Goal: Information Seeking & Learning: Understand process/instructions

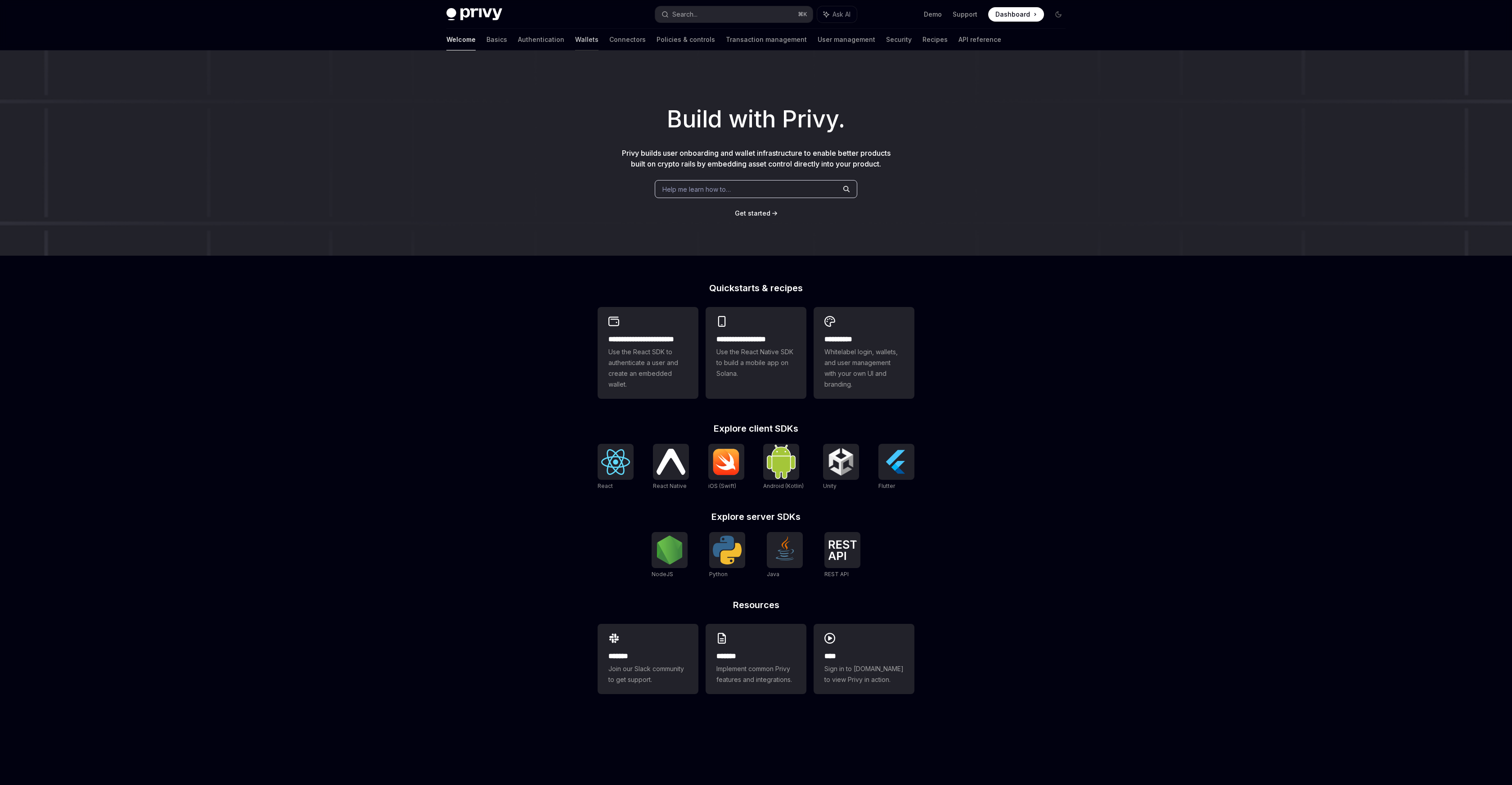
click at [575, 39] on link "Wallets" at bounding box center [587, 39] width 24 height 22
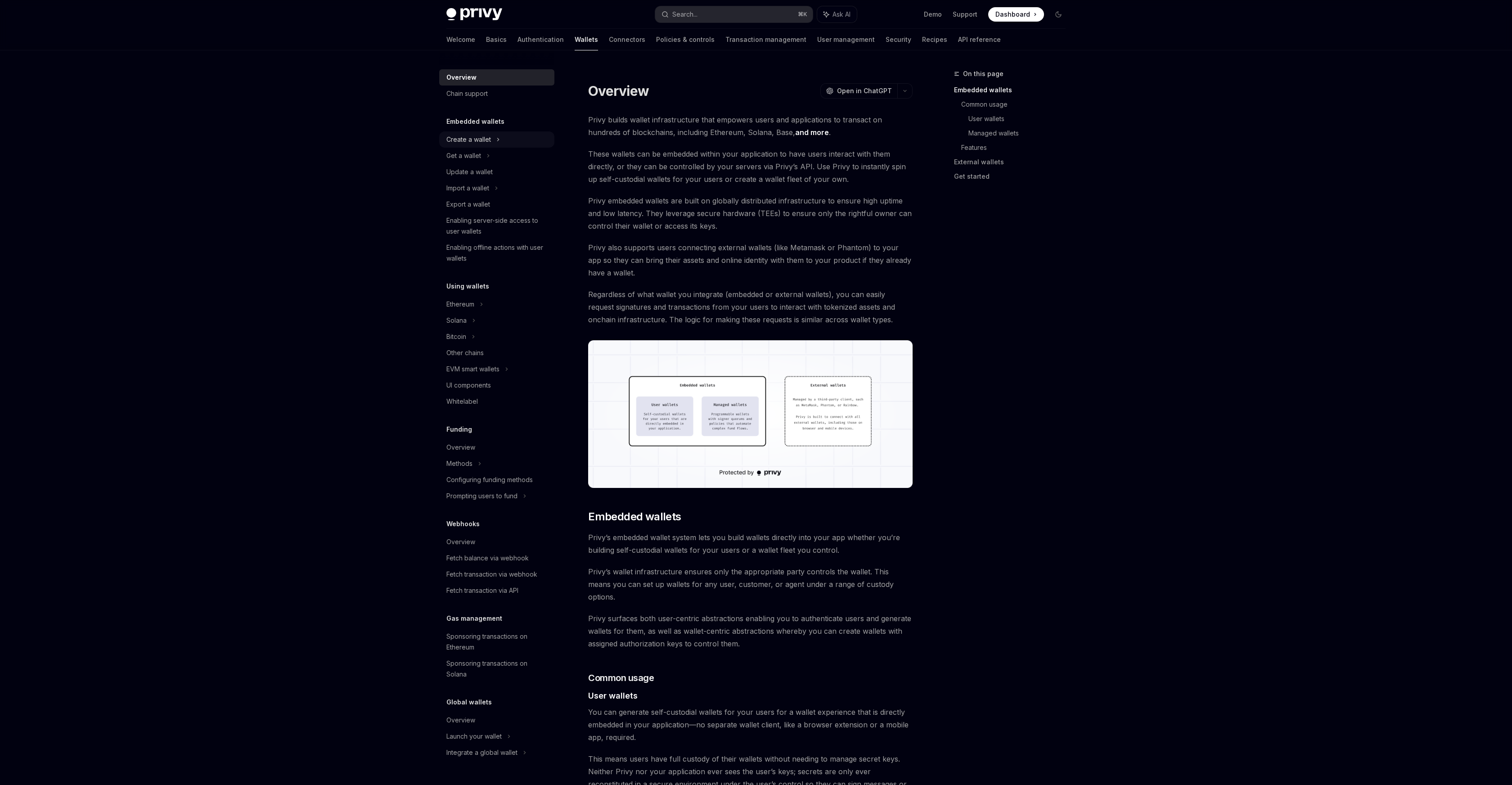
click at [478, 141] on div "Create a wallet" at bounding box center [468, 139] width 45 height 11
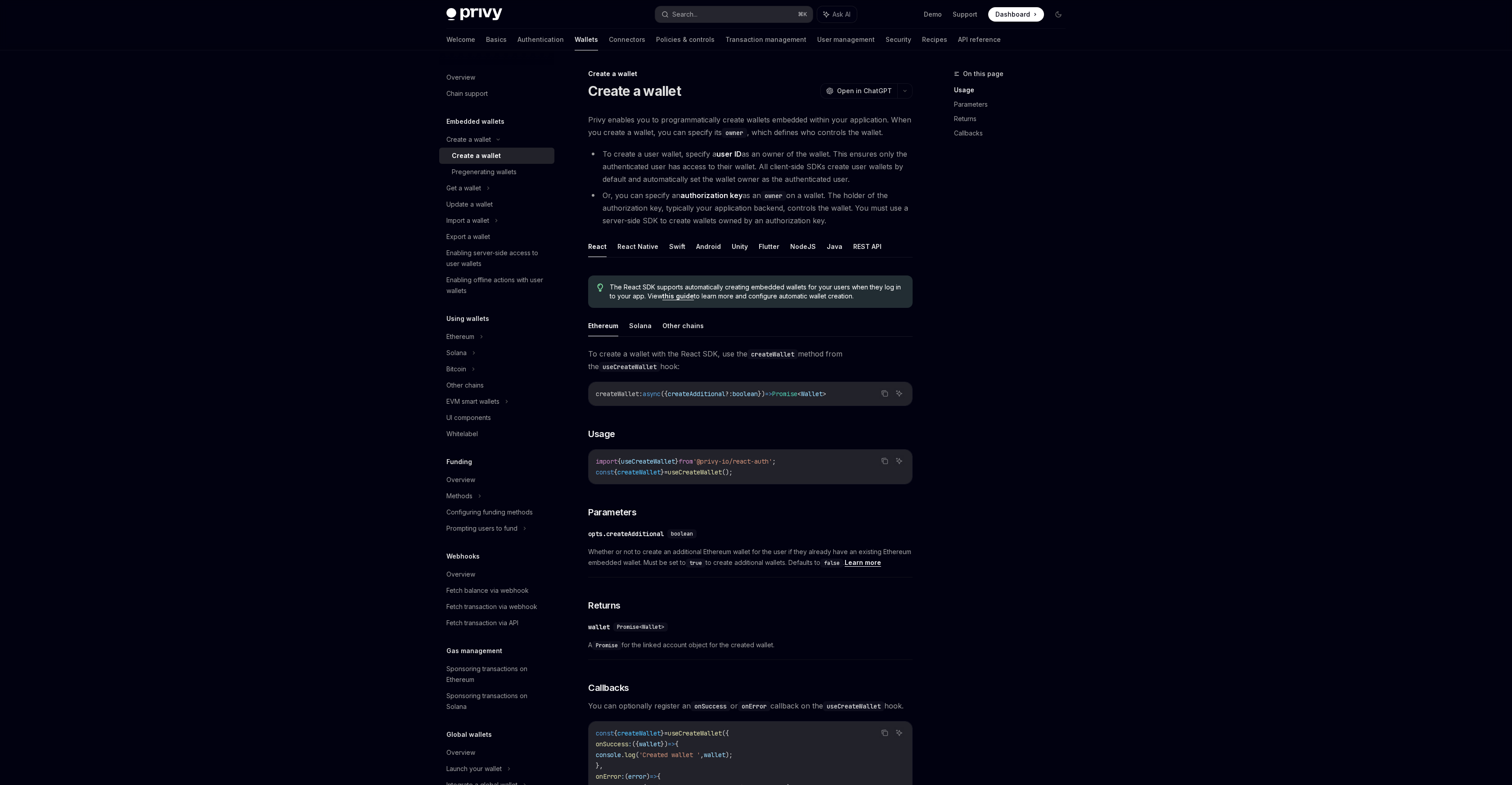
click at [695, 153] on li "To create a user wallet, specify a user ID as an owner of the wallet. This ensu…" at bounding box center [750, 166] width 324 height 38
click at [517, 35] on link "Authentication" at bounding box center [540, 39] width 46 height 22
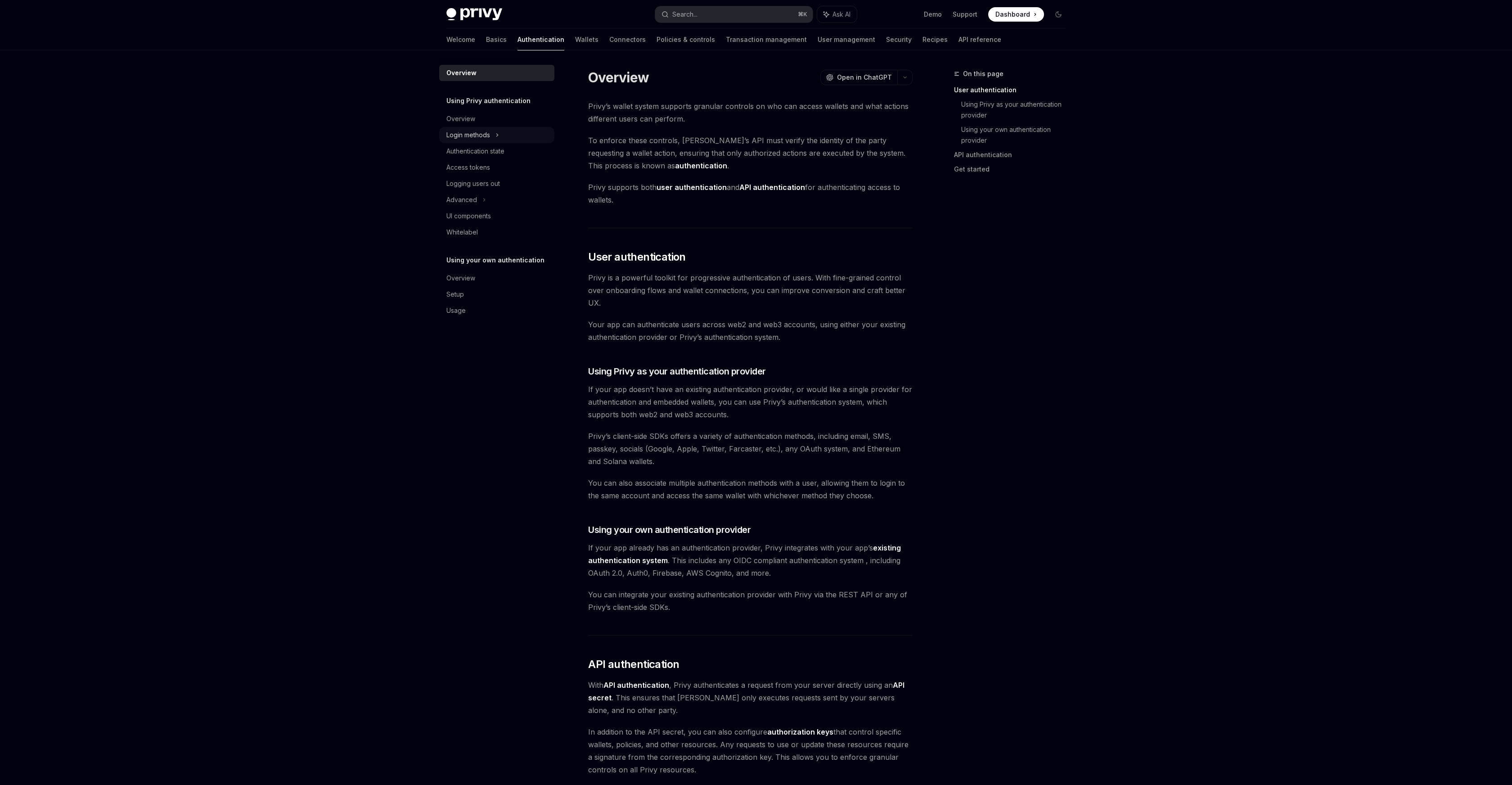
click at [482, 132] on div "Login methods" at bounding box center [468, 135] width 43 height 11
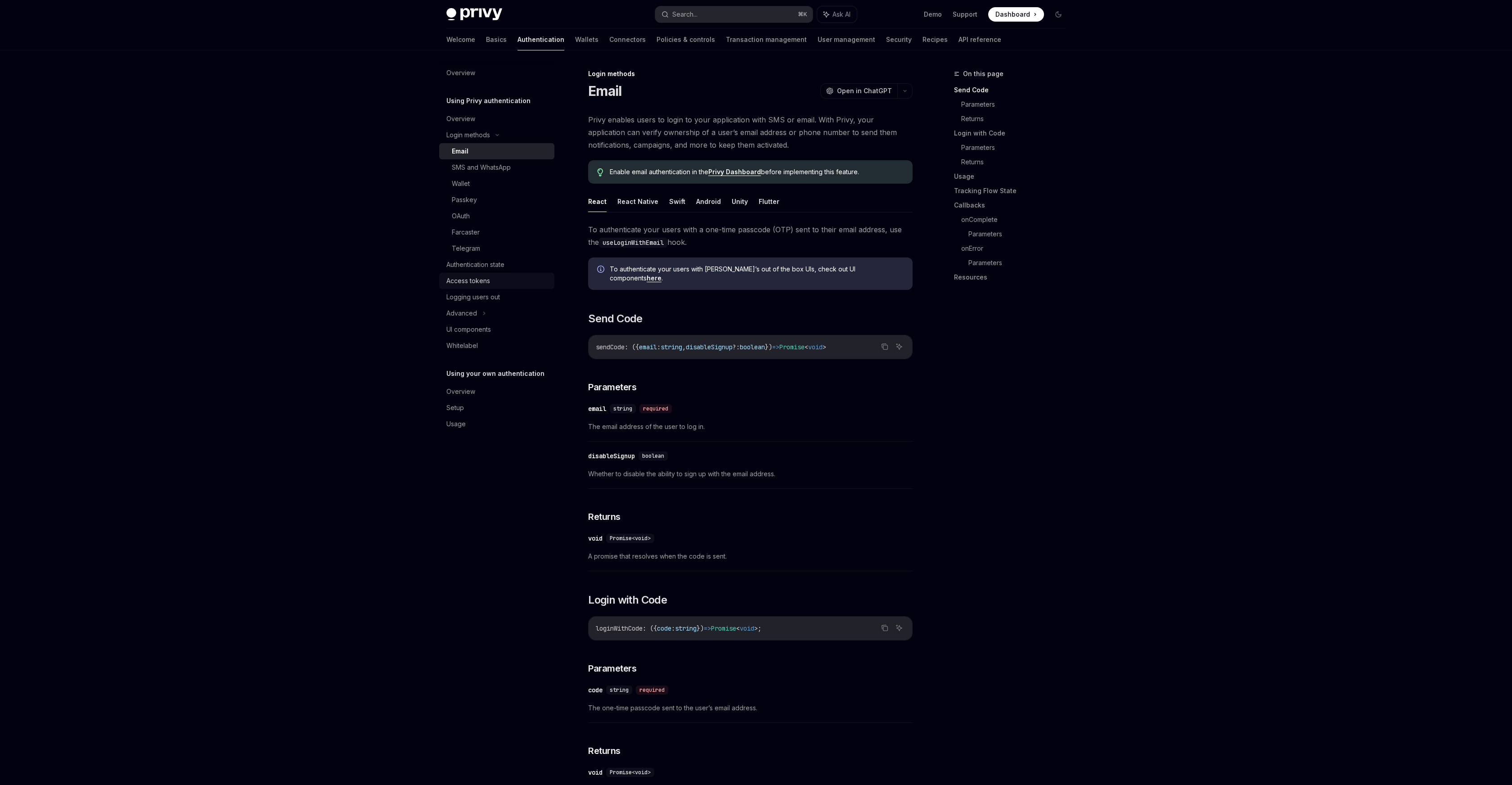
click at [483, 284] on div "Access tokens" at bounding box center [468, 281] width 43 height 11
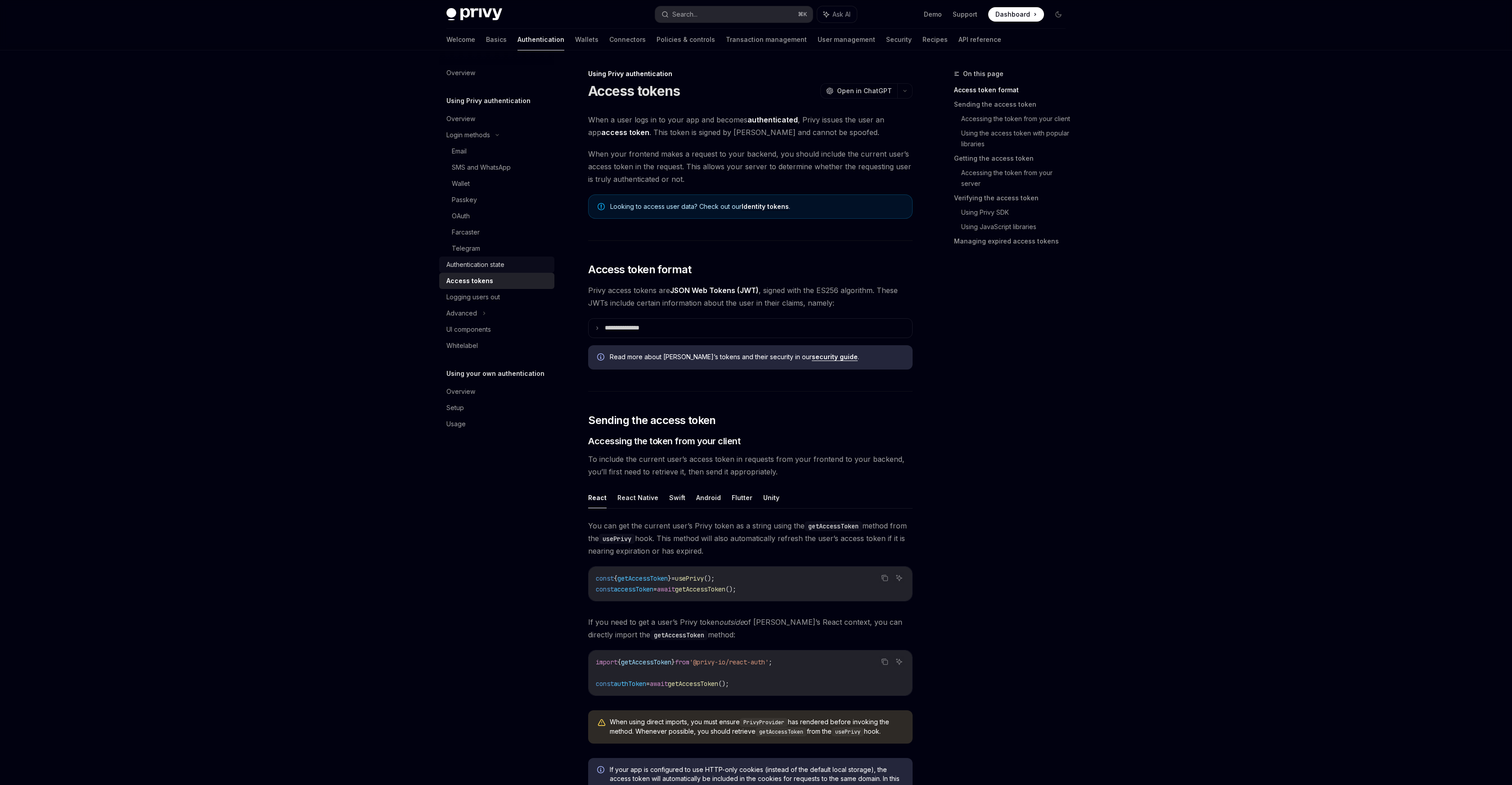
click at [483, 264] on div "Authentication state" at bounding box center [475, 265] width 58 height 11
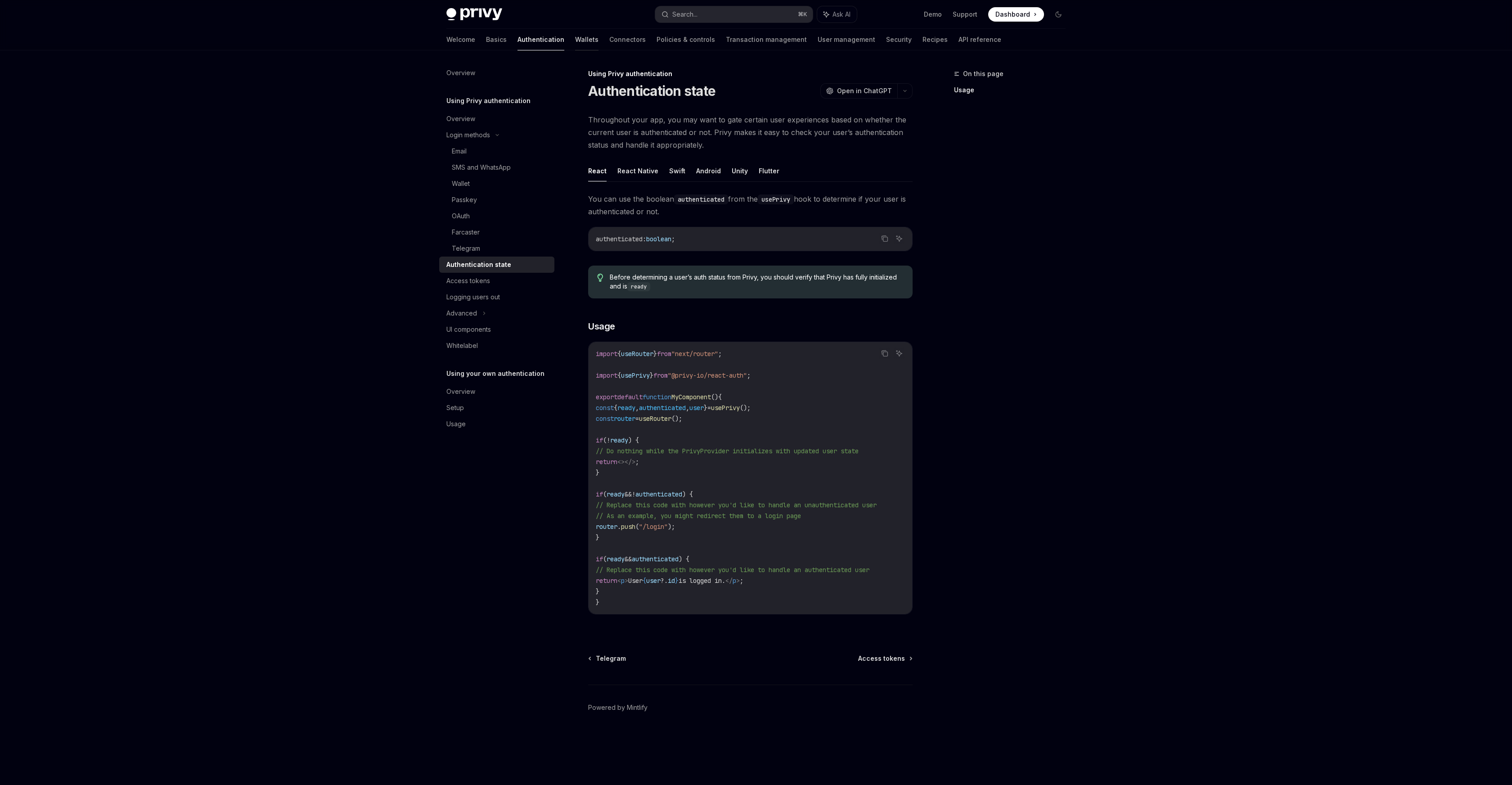
click at [575, 41] on link "Wallets" at bounding box center [587, 39] width 24 height 22
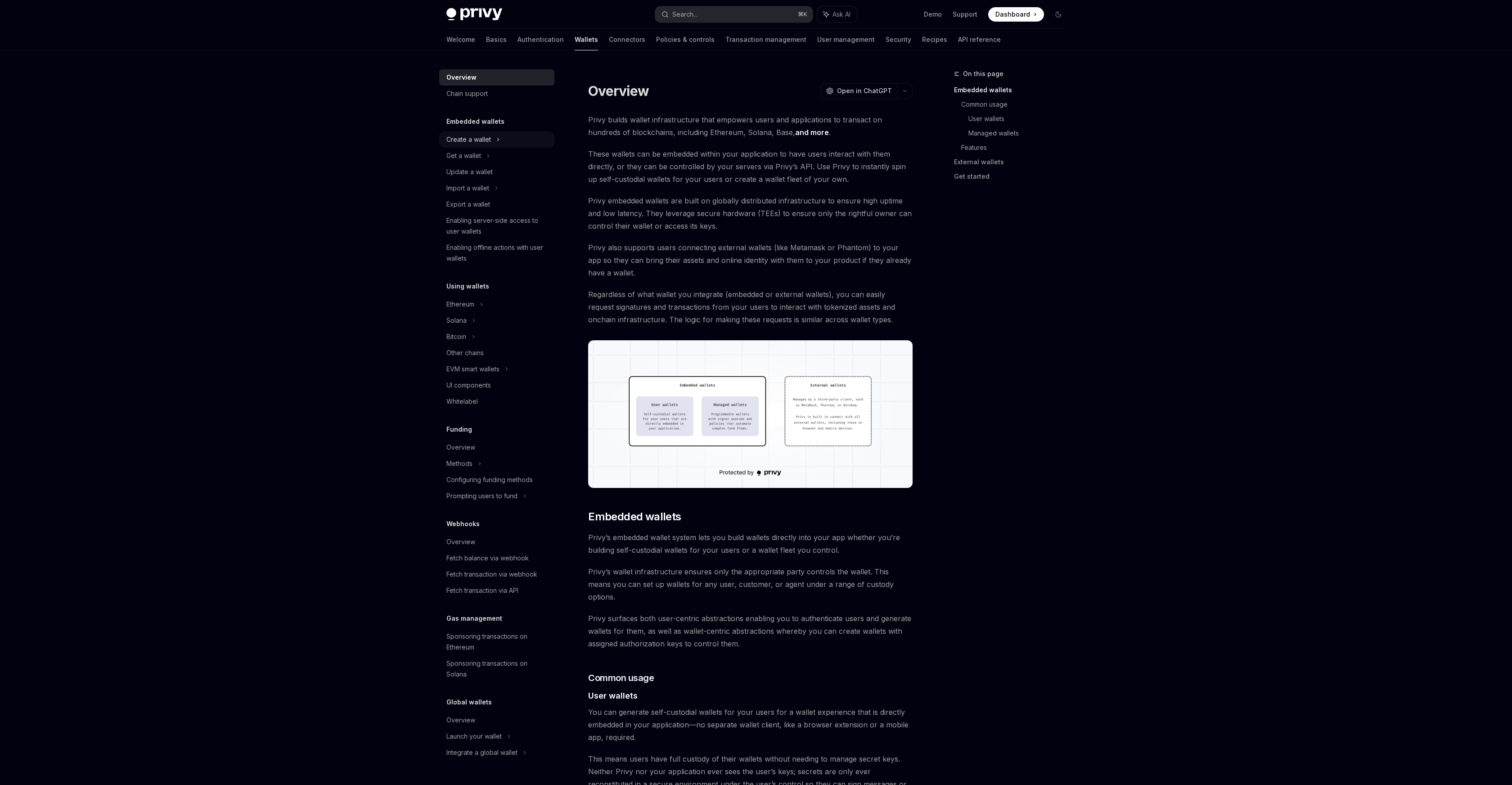
click at [476, 142] on div "Create a wallet" at bounding box center [468, 139] width 45 height 11
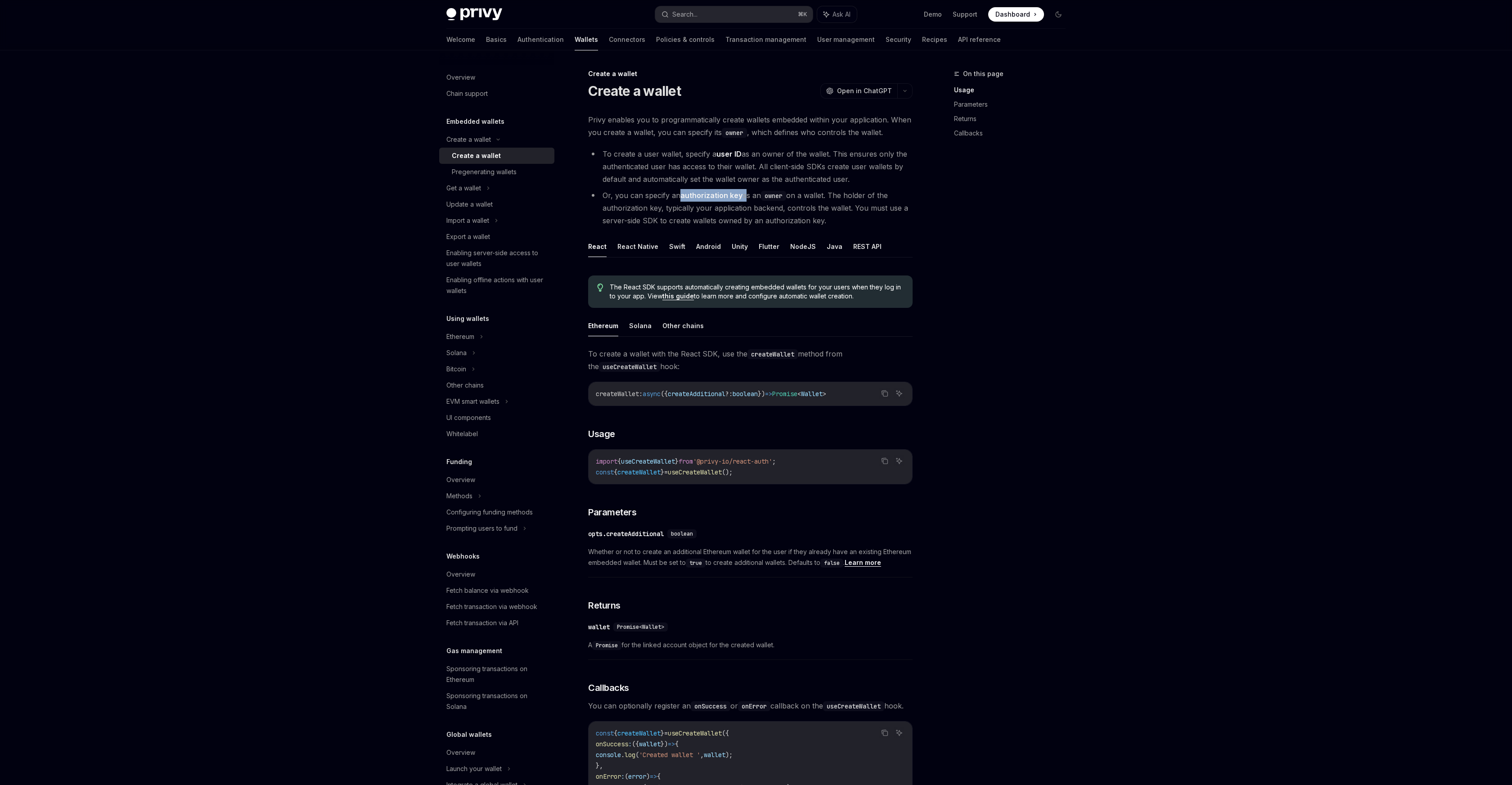
drag, startPoint x: 681, startPoint y: 196, endPoint x: 742, endPoint y: 197, distance: 61.0
click at [742, 197] on li "Or, you can specify an authorization key as an owner on a wallet. The holder of…" at bounding box center [750, 207] width 324 height 38
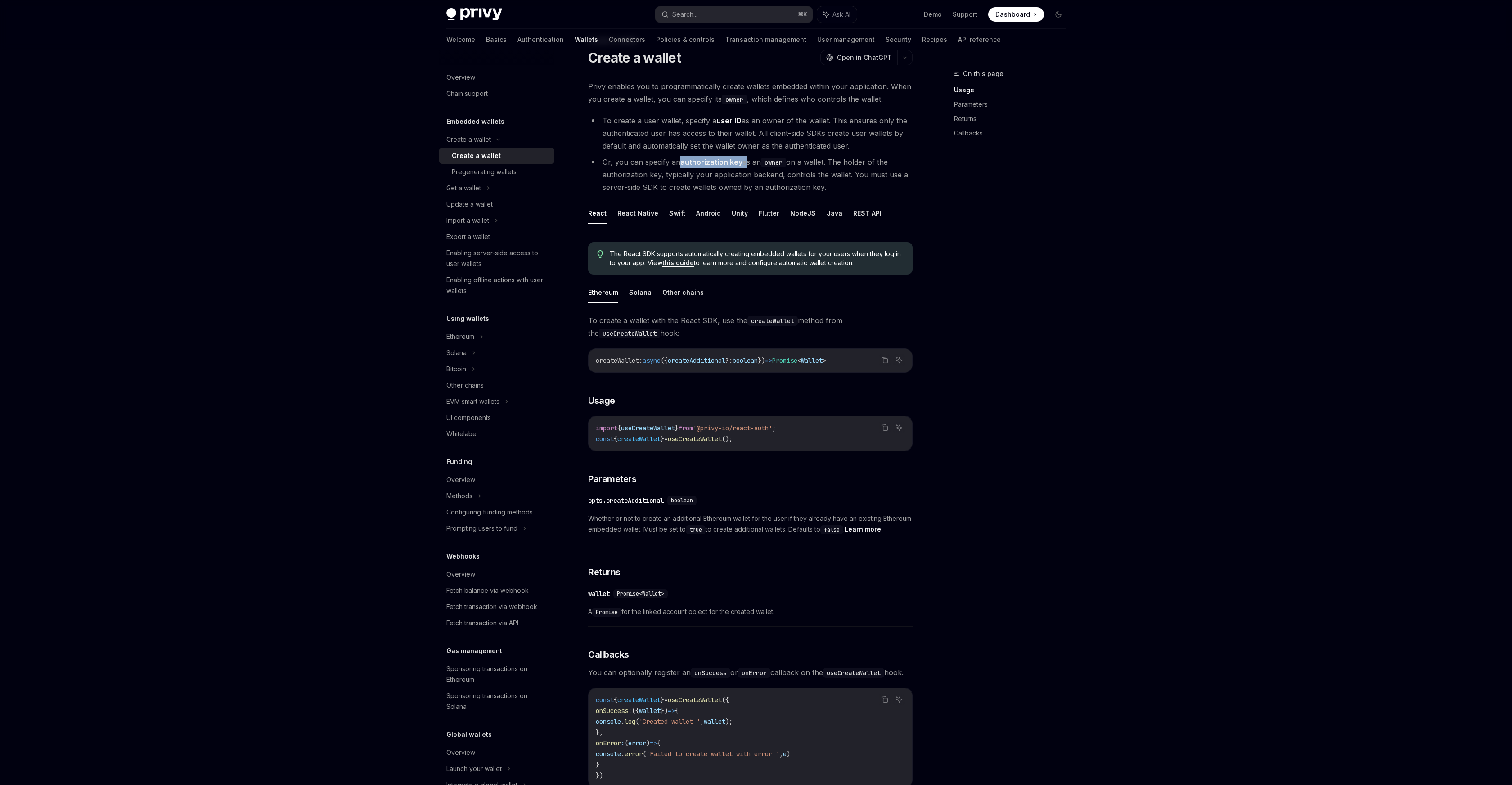
drag, startPoint x: 603, startPoint y: 188, endPoint x: 833, endPoint y: 190, distance: 230.0
click at [832, 190] on li "Or, you can specify an authorization key as an owner on a wallet. The holder of…" at bounding box center [750, 174] width 324 height 38
click at [834, 190] on li "Or, you can specify an authorization key as an owner on a wallet. The holder of…" at bounding box center [750, 174] width 324 height 38
drag, startPoint x: 680, startPoint y: 162, endPoint x: 741, endPoint y: 165, distance: 61.1
click at [741, 165] on li "Or, you can specify an authorization key as an owner on a wallet. The holder of…" at bounding box center [750, 174] width 324 height 38
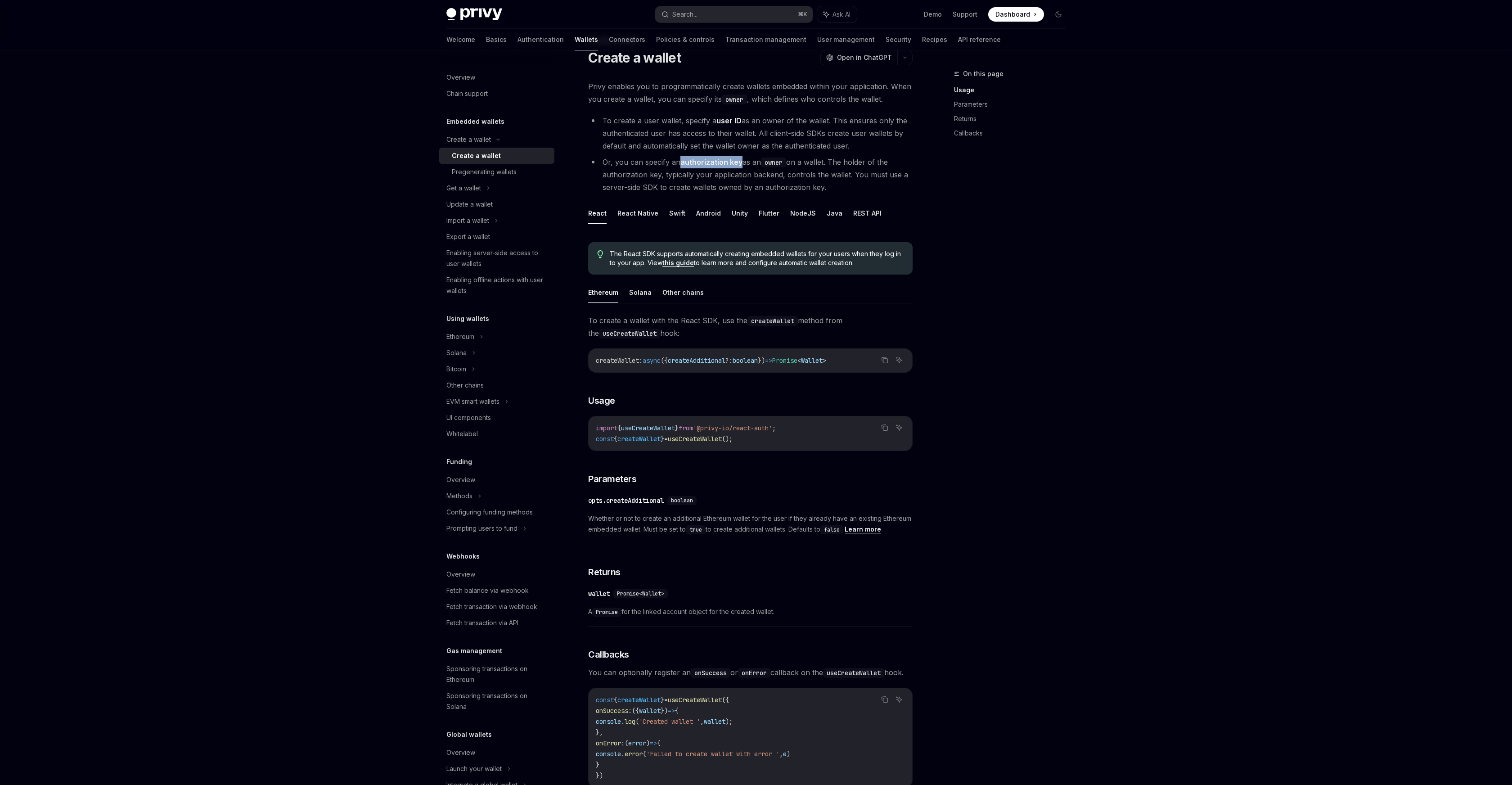
click at [713, 162] on strong "authorization key" at bounding box center [711, 162] width 62 height 9
drag, startPoint x: 740, startPoint y: 160, endPoint x: 690, endPoint y: 159, distance: 50.0
click at [690, 159] on strong "authorization key" at bounding box center [711, 162] width 62 height 9
click at [678, 176] on li "Or, you can specify an authorization key as an owner on a wallet. The holder of…" at bounding box center [750, 174] width 324 height 38
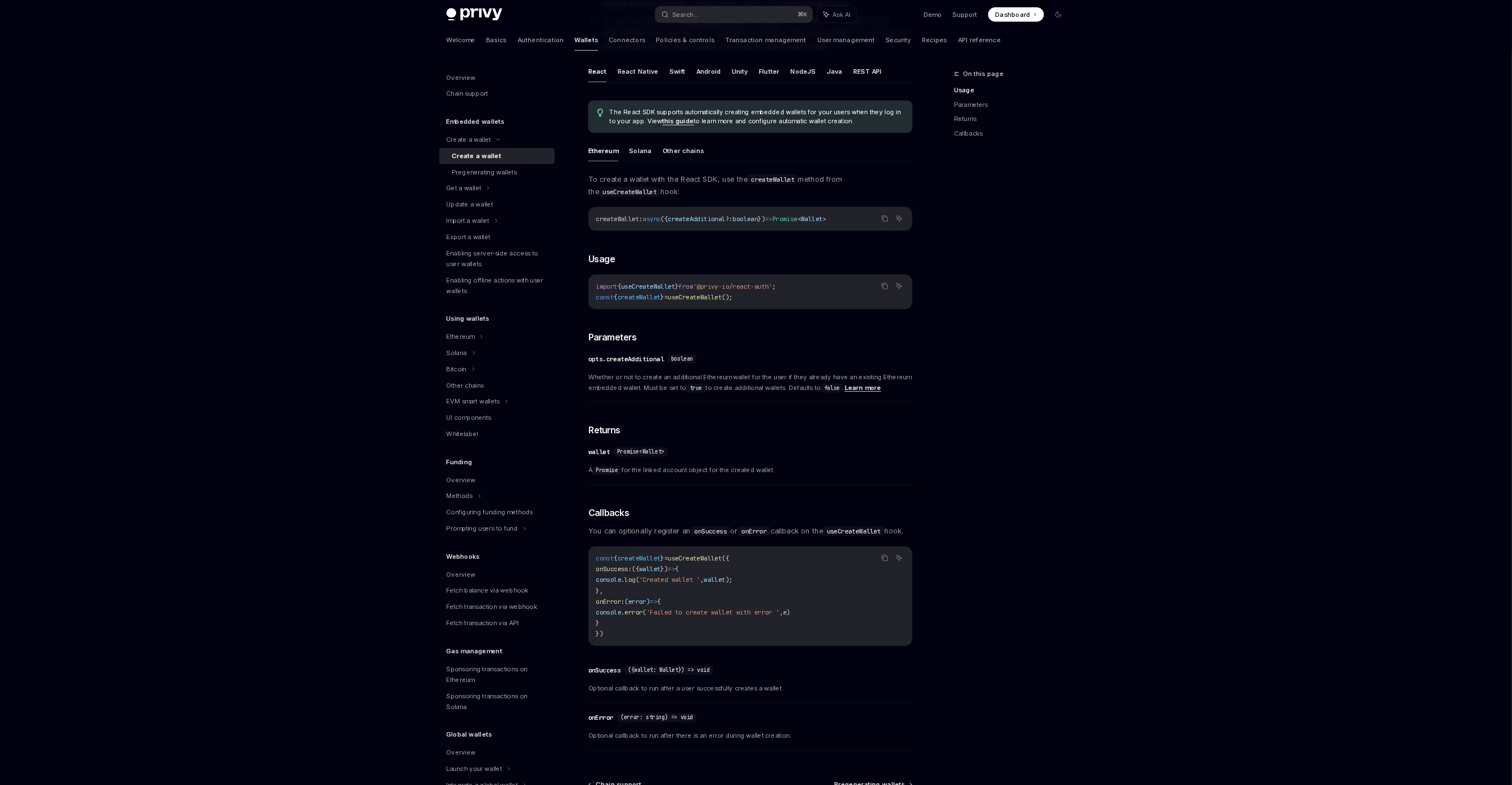
scroll to position [67, 0]
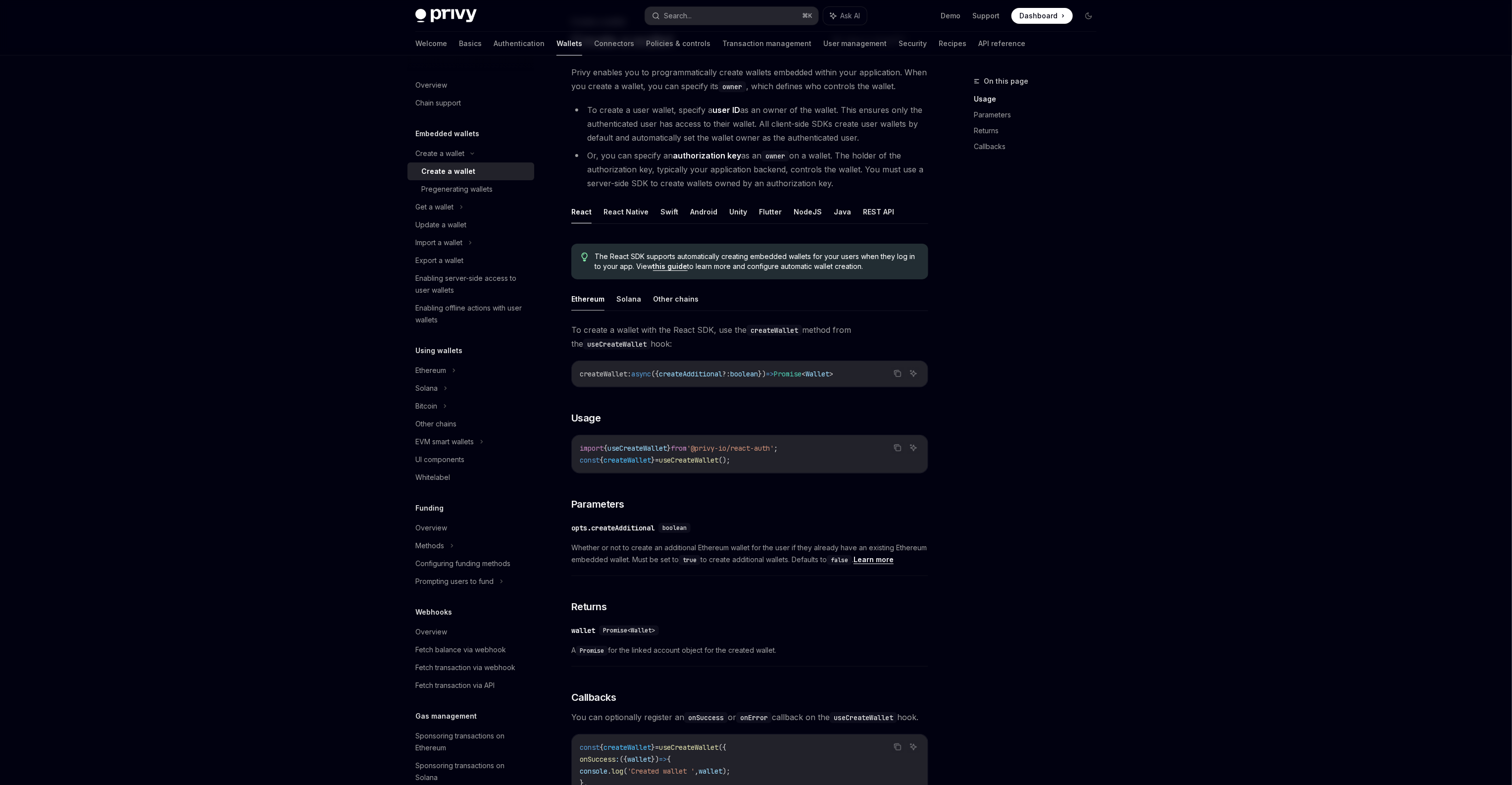
type textarea "*"
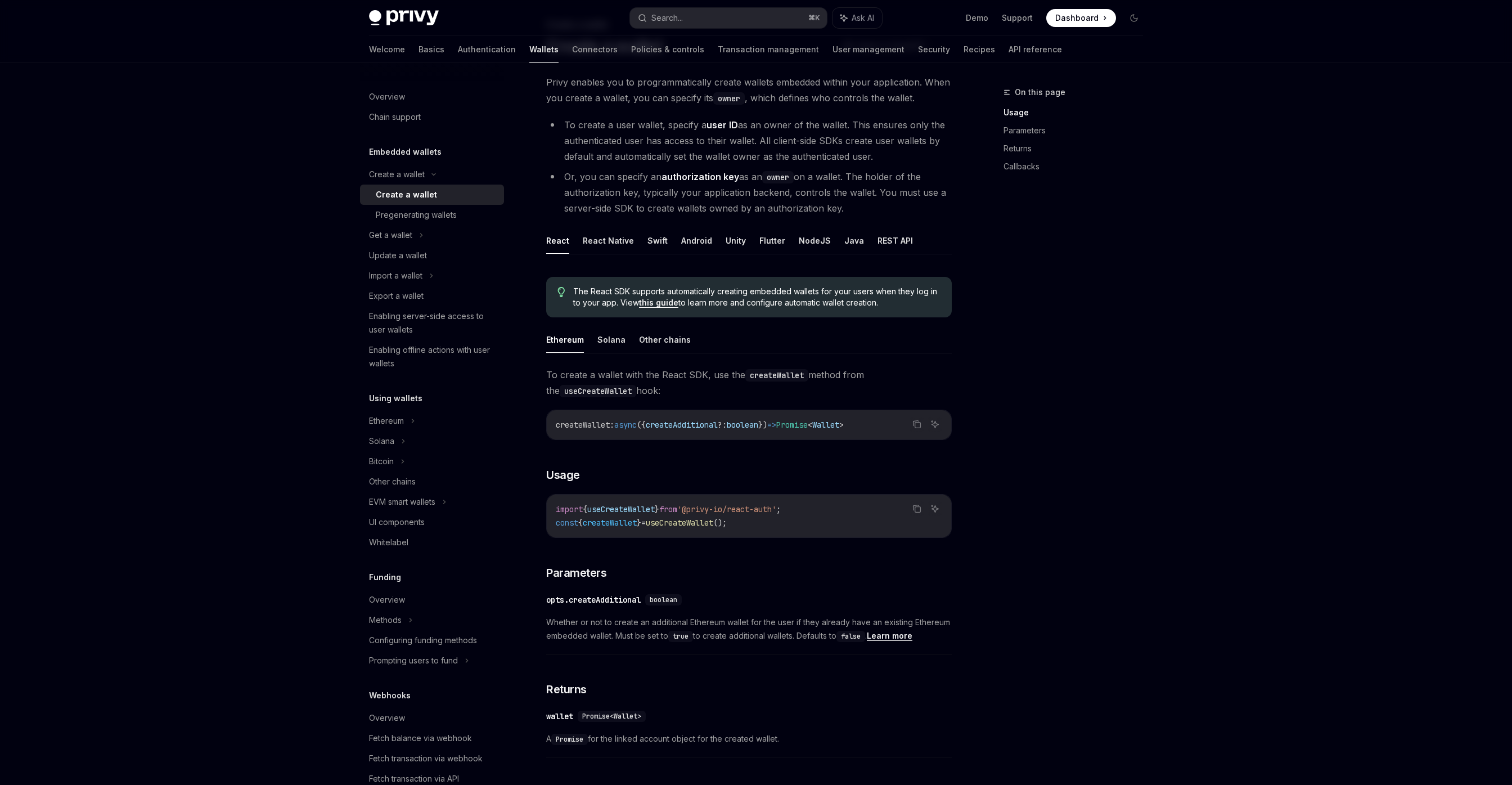
drag, startPoint x: 565, startPoint y: 178, endPoint x: 869, endPoint y: 207, distance: 305.4
click at [876, 202] on li "Or, you can specify an authorization key as an owner on a wallet. The holder of…" at bounding box center [749, 192] width 406 height 47
drag, startPoint x: 854, startPoint y: 216, endPoint x: 887, endPoint y: 155, distance: 69.4
click at [855, 216] on li "Or, you can specify an authorization key as an owner on a wallet. The holder of…" at bounding box center [749, 192] width 406 height 47
drag, startPoint x: 874, startPoint y: 158, endPoint x: 556, endPoint y: 130, distance: 319.2
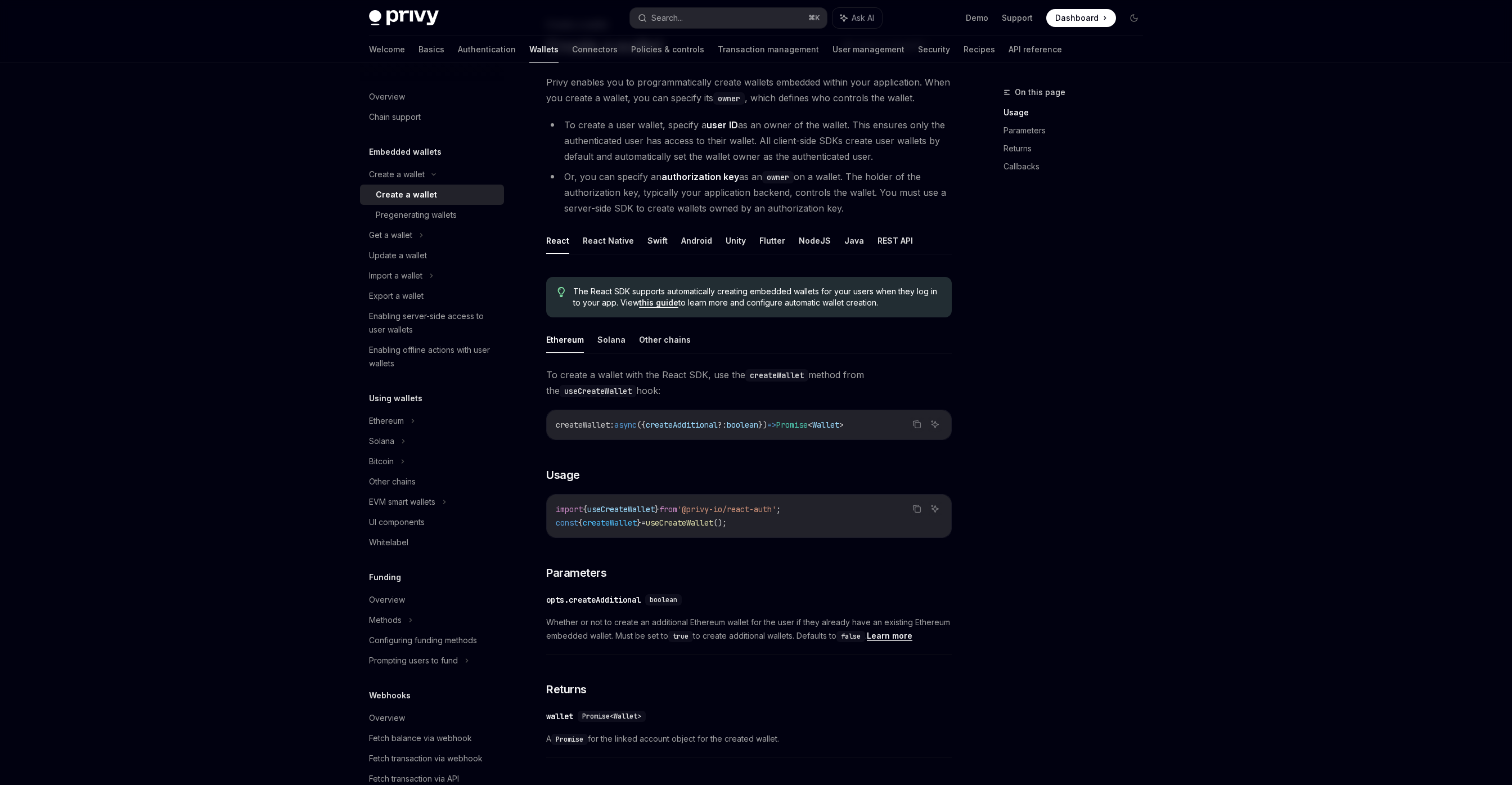
click at [556, 130] on li "To create a user wallet, specify a user ID as an owner of the wallet. This ensu…" at bounding box center [749, 140] width 406 height 47
click at [620, 124] on li "To create a user wallet, specify a user ID as an owner of the wallet. This ensu…" at bounding box center [749, 140] width 406 height 47
click at [972, 213] on div "On this page Usage Parameters Returns Callbacks Create a wallet Create a wallet…" at bounding box center [756, 629] width 792 height 1266
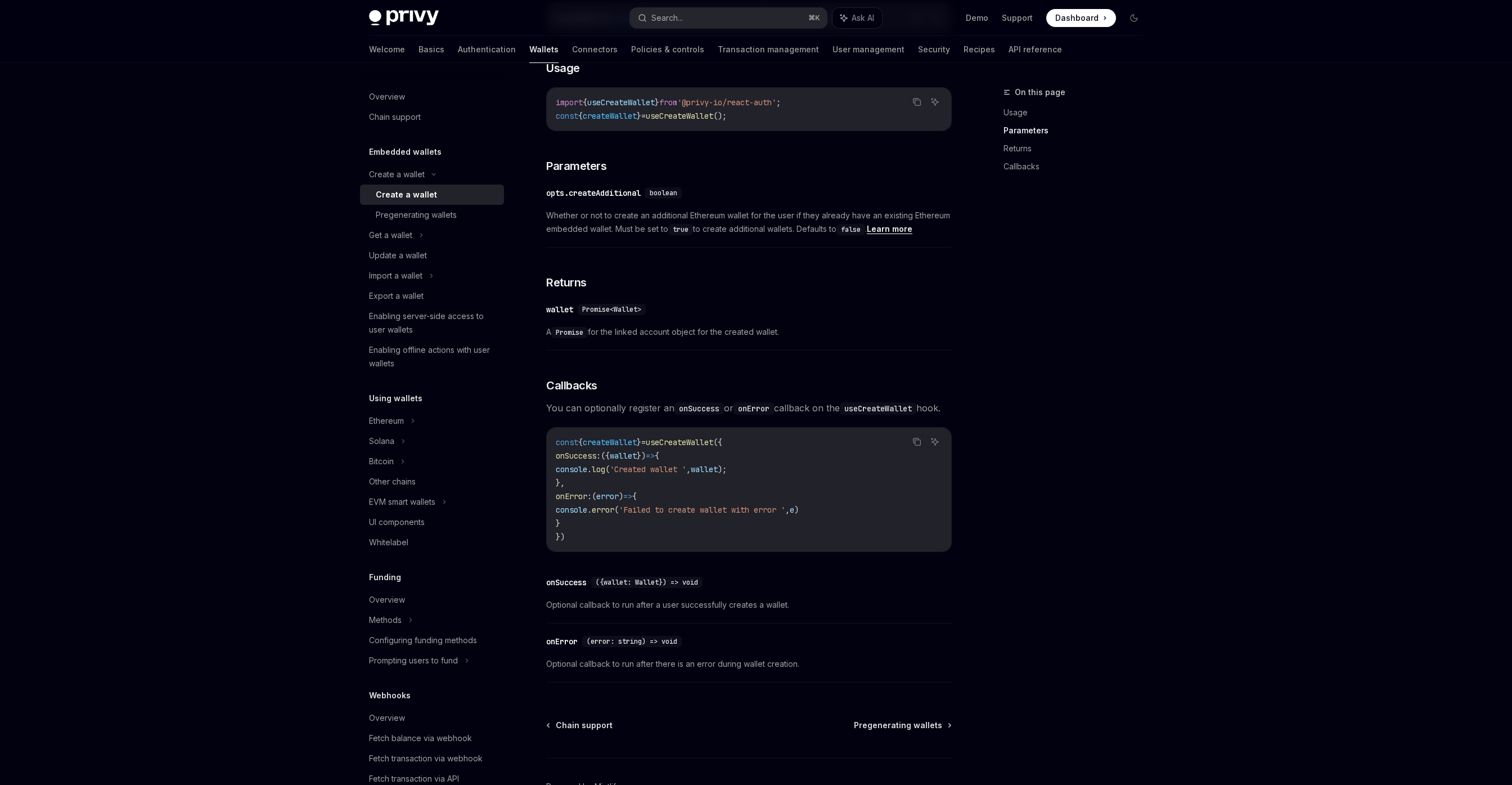
scroll to position [558, 0]
